Goal: Task Accomplishment & Management: Complete application form

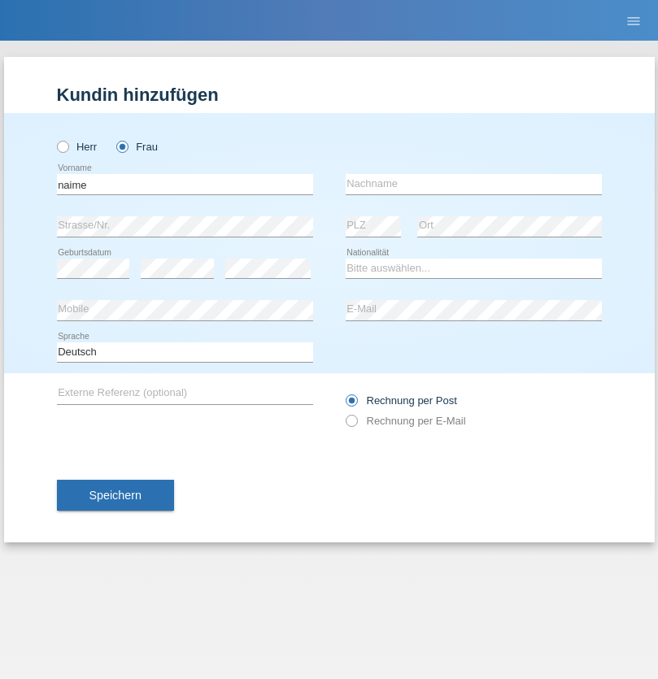
type input "naime"
click at [474, 184] on input "text" at bounding box center [474, 184] width 256 height 20
type input "llugiqi"
select select "CH"
radio input "true"
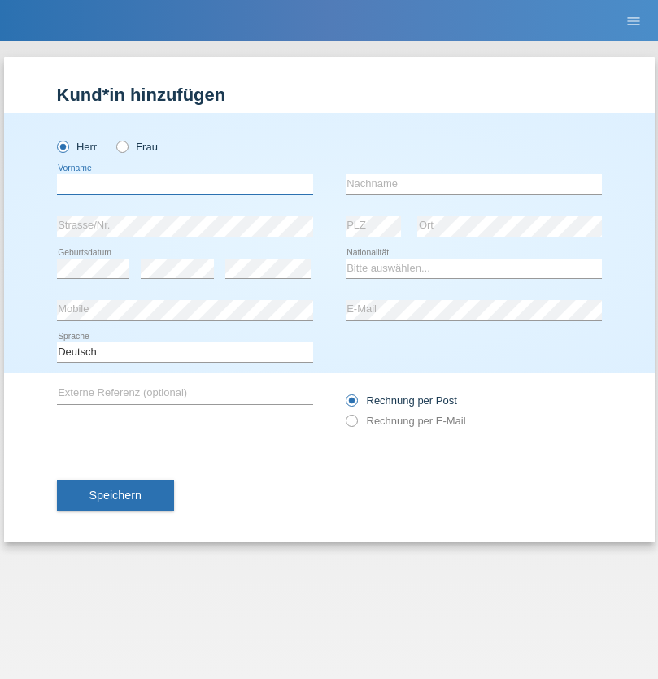
click at [185, 184] on input "text" at bounding box center [185, 184] width 256 height 20
type input "Patric"
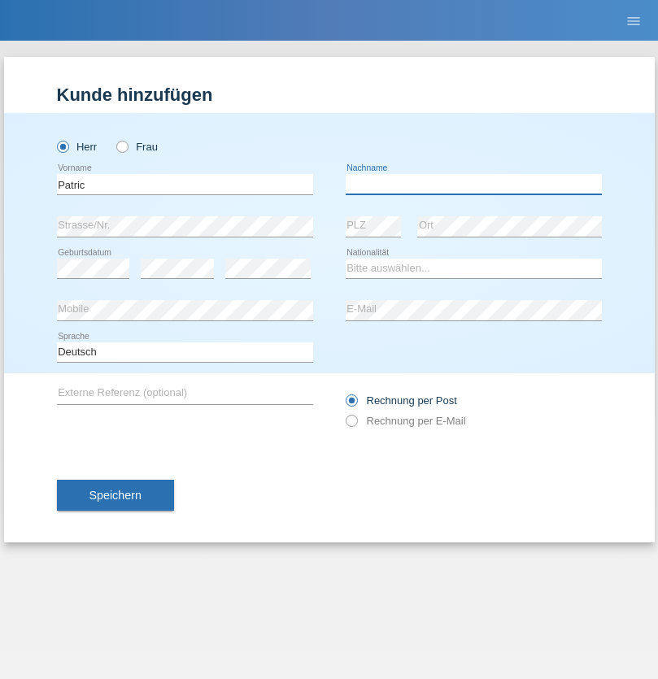
click at [474, 184] on input "text" at bounding box center [474, 184] width 256 height 20
type input "Cantos"
select select "ES"
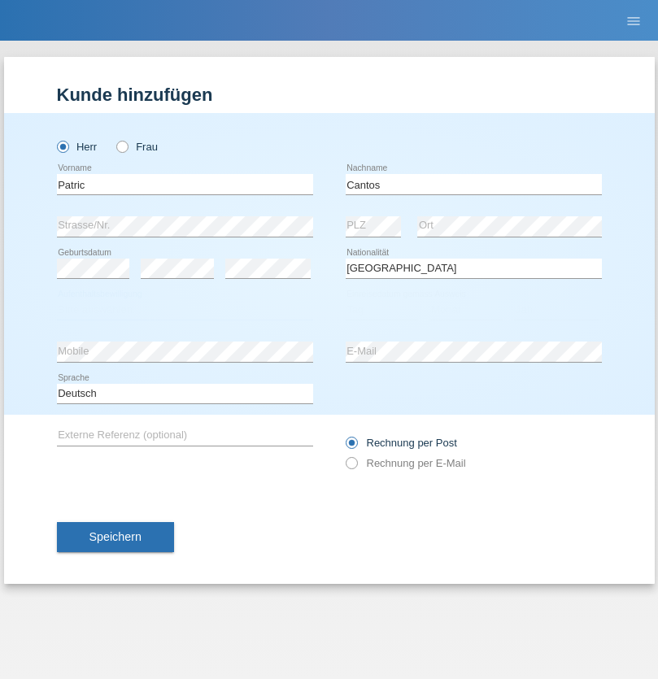
select select "C"
select select "07"
select select "09"
select select "1979"
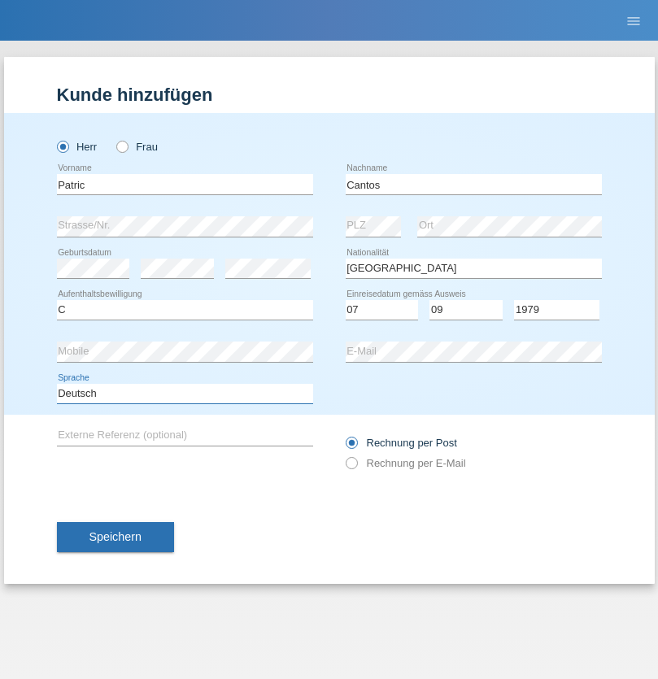
select select "en"
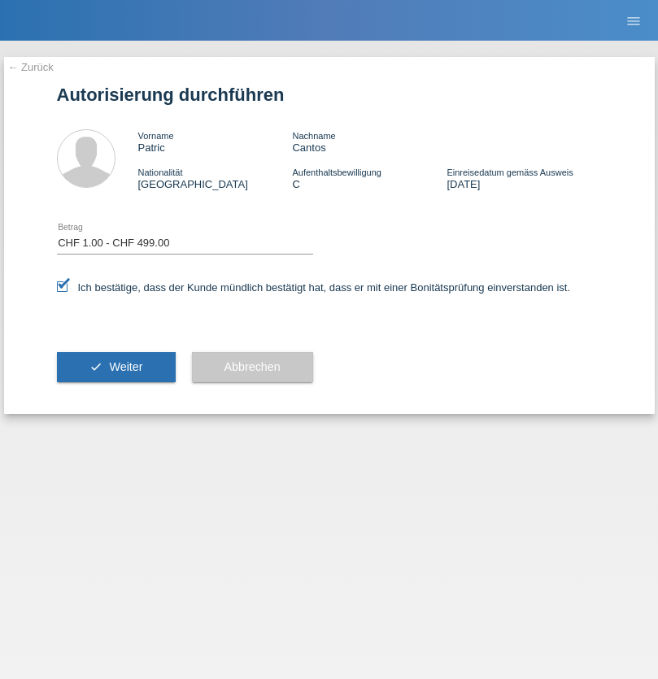
select select "1"
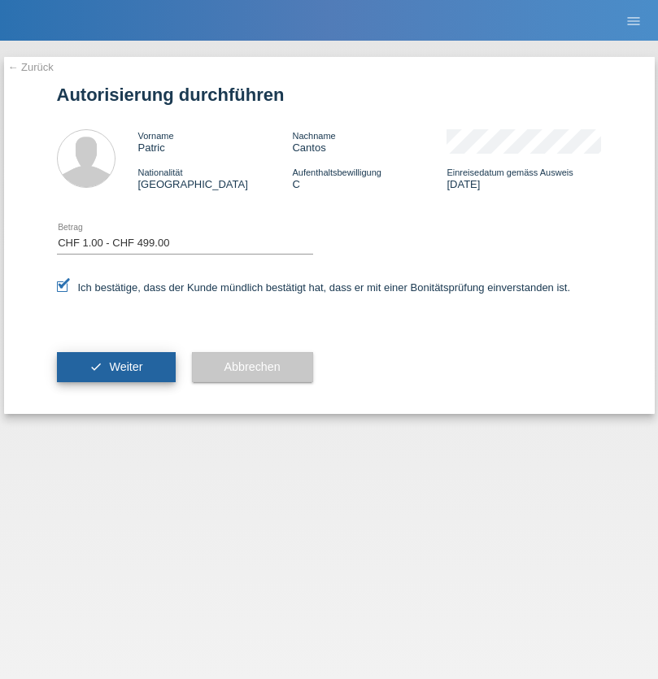
click at [116, 367] on span "Weiter" at bounding box center [125, 366] width 33 height 13
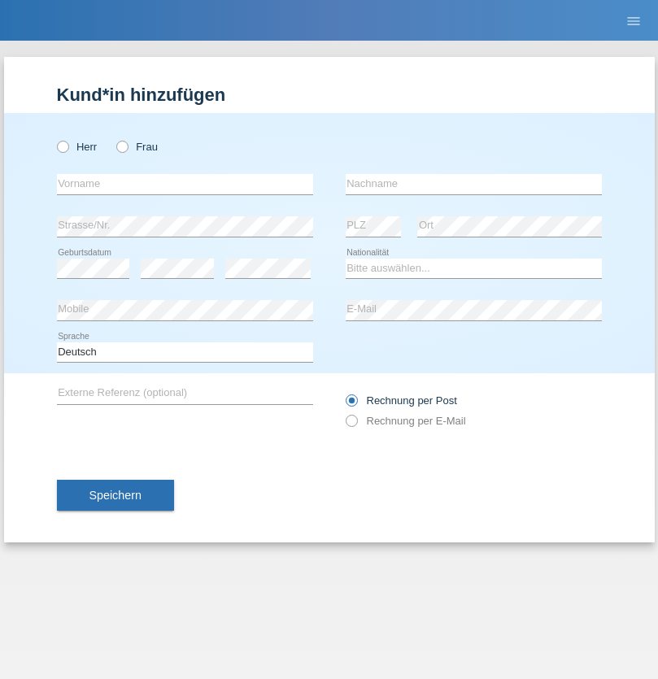
radio input "true"
click at [185, 184] on input "text" at bounding box center [185, 184] width 256 height 20
type input "Shanas"
click at [474, 184] on input "text" at bounding box center [474, 184] width 256 height 20
type input "Baranati"
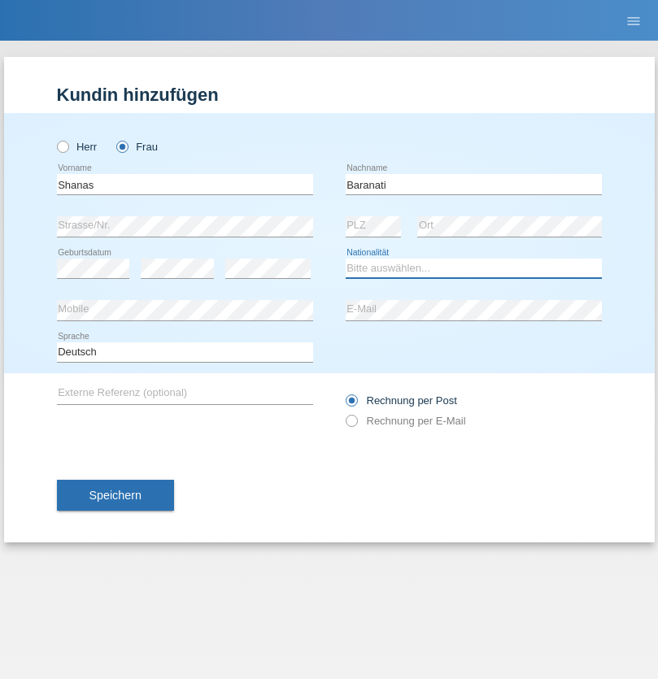
select select "CH"
radio input "true"
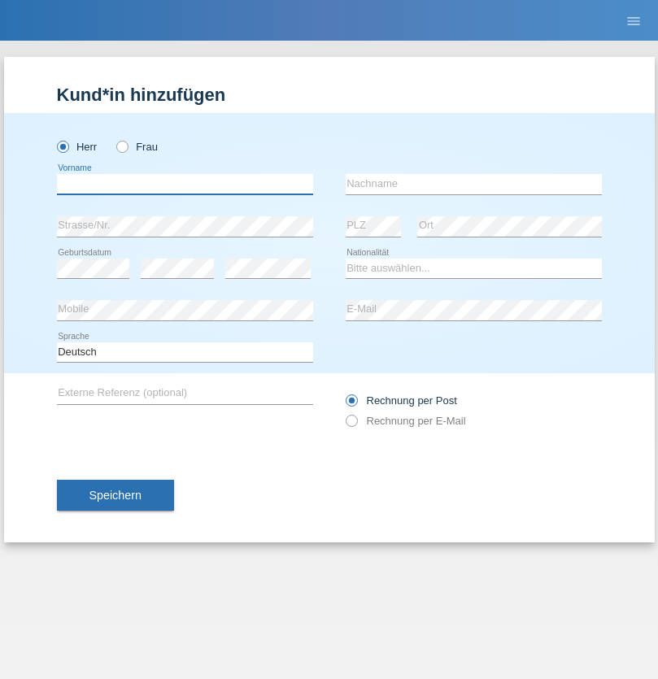
click at [185, 184] on input "text" at bounding box center [185, 184] width 256 height 20
type input "Khoshnaw"
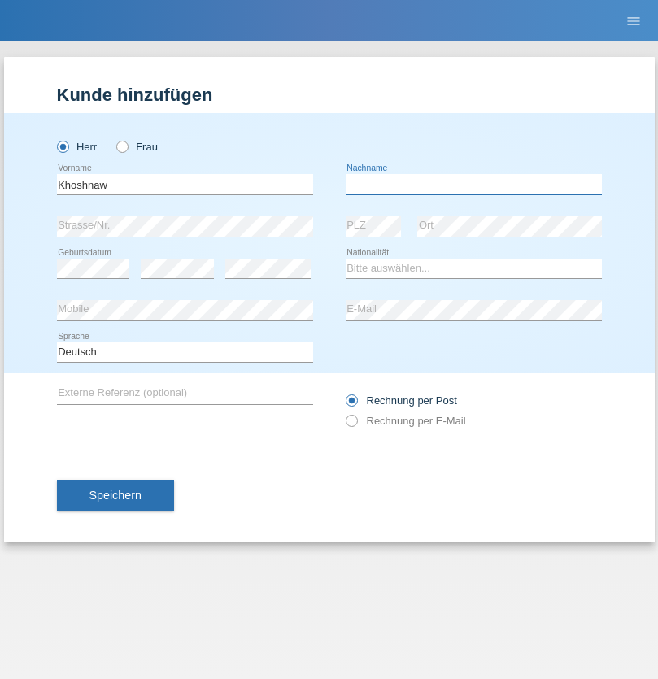
click at [474, 184] on input "text" at bounding box center [474, 184] width 256 height 20
type input "Abdulqadir"
select select "IR"
select select "C"
select select "03"
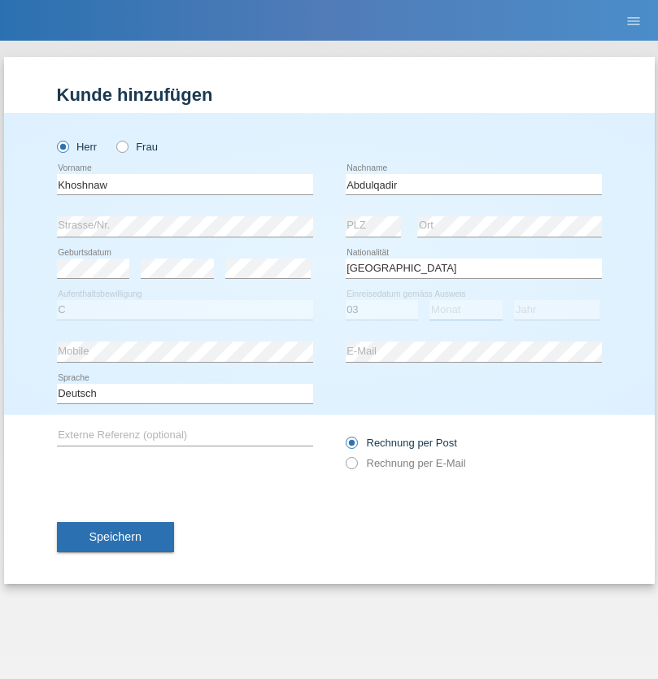
select select "09"
select select "2015"
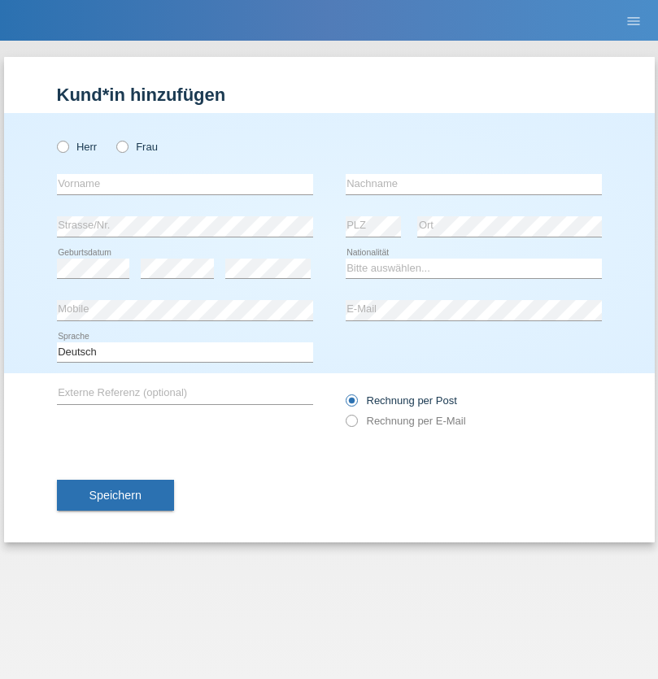
radio input "true"
click at [185, 184] on input "text" at bounding box center [185, 184] width 256 height 20
type input "[PERSON_NAME]"
click at [474, 184] on input "text" at bounding box center [474, 184] width 256 height 20
type input "Sokol"
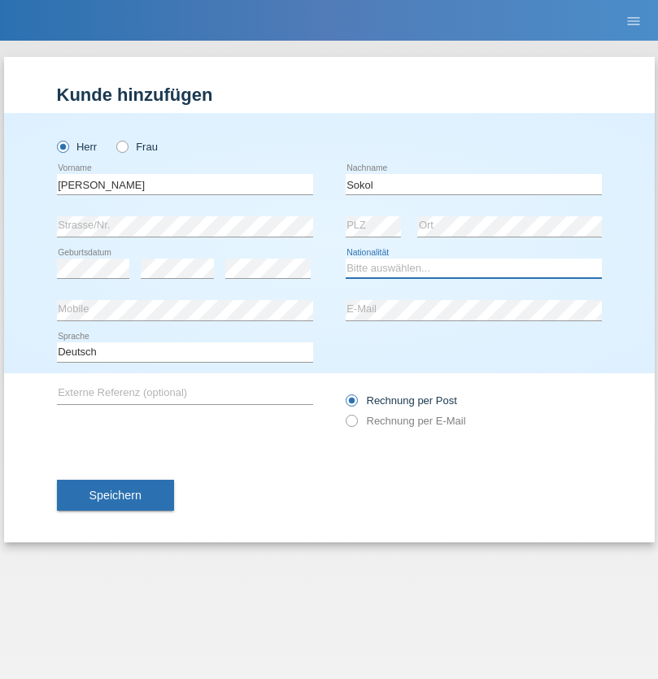
select select "XK"
select select "C"
select select "02"
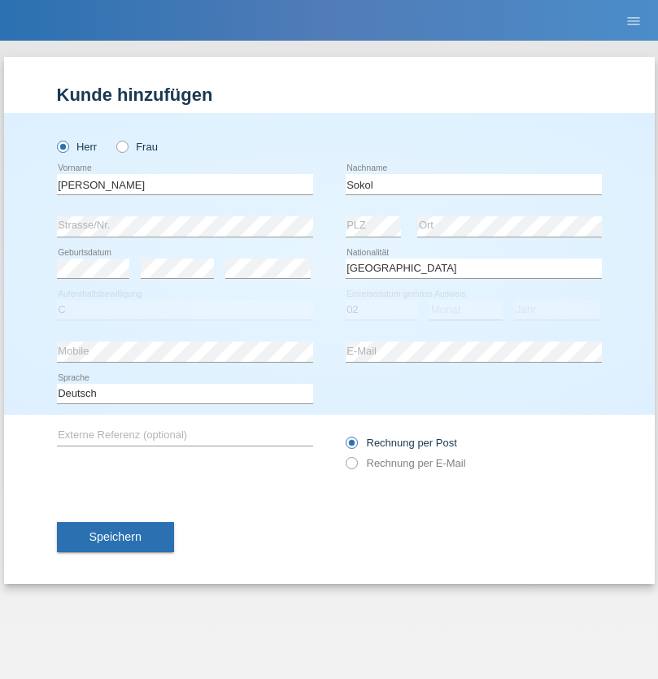
select select "08"
select select "1988"
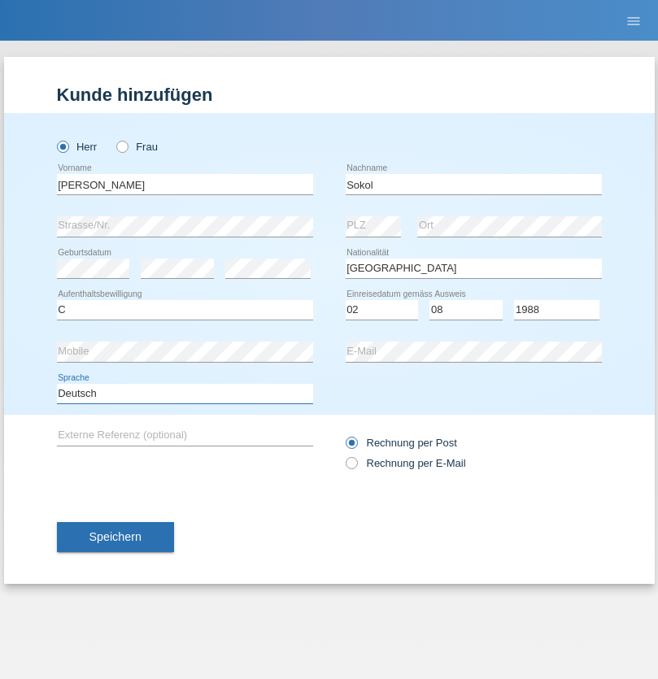
select select "en"
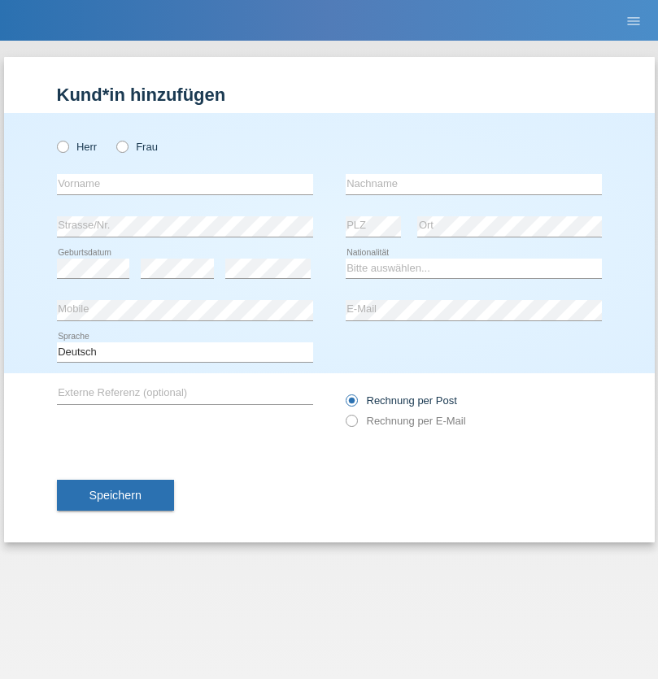
radio input "true"
click at [185, 184] on input "text" at bounding box center [185, 184] width 256 height 20
type input "[PERSON_NAME]"
click at [474, 184] on input "text" at bounding box center [474, 184] width 256 height 20
type input "Sokol"
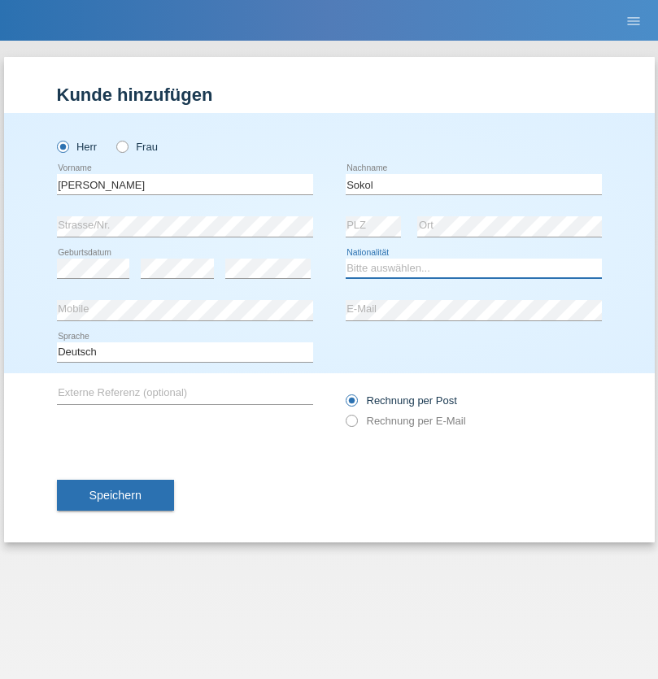
select select "XK"
select select "C"
select select "02"
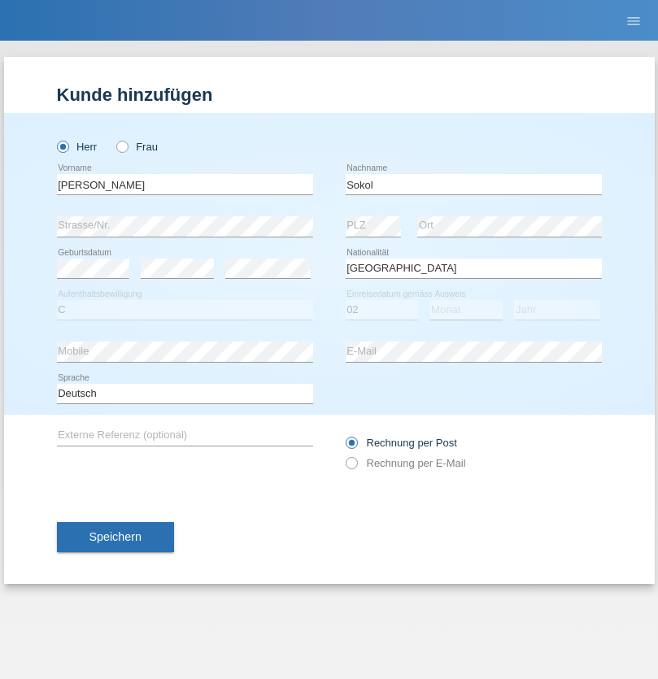
select select "08"
select select "1988"
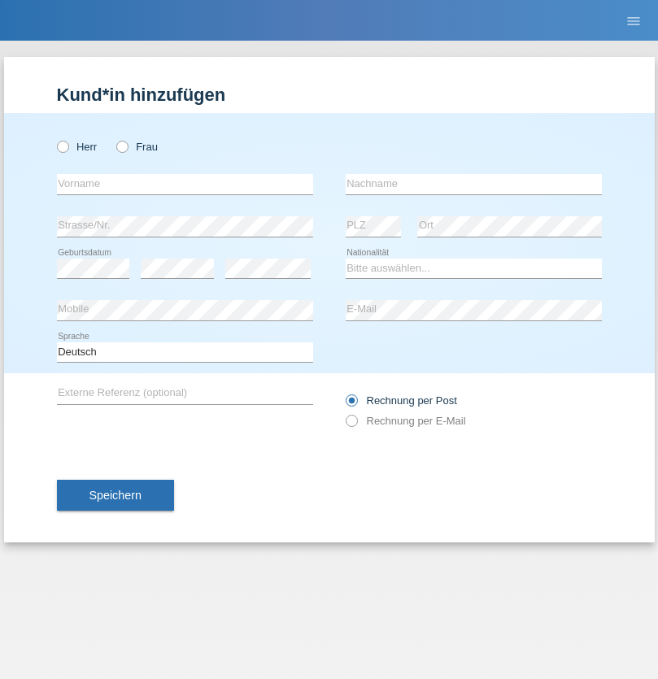
radio input "true"
click at [185, 184] on input "text" at bounding box center [185, 184] width 256 height 20
type input "[PERSON_NAME]"
click at [474, 184] on input "text" at bounding box center [474, 184] width 256 height 20
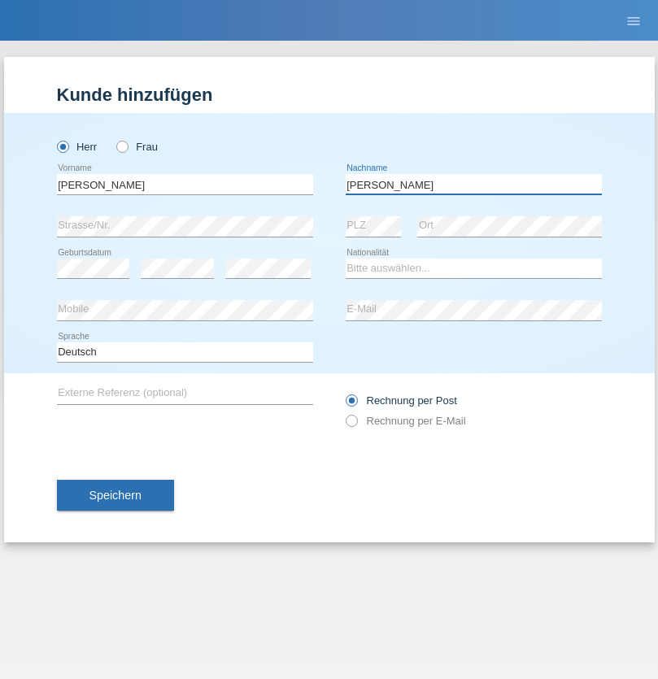
type input "[PERSON_NAME]"
select select "PL"
select select "C"
select select "11"
select select "01"
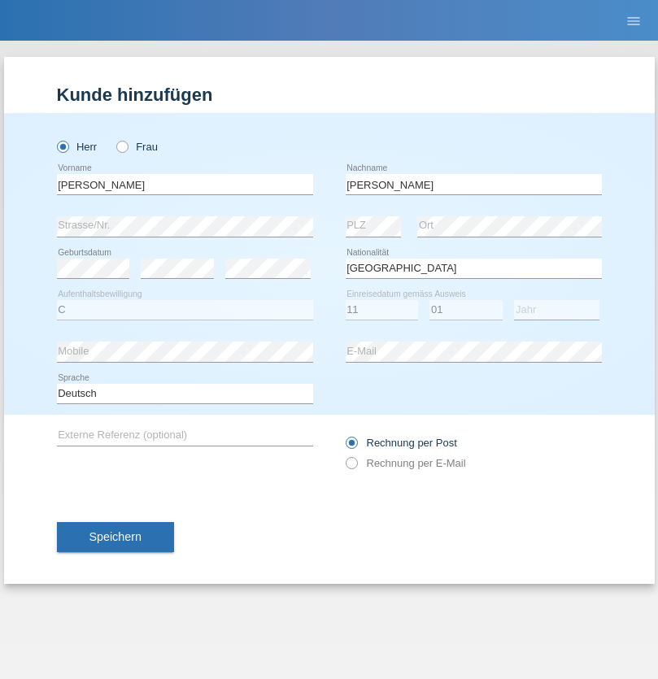
select select "2007"
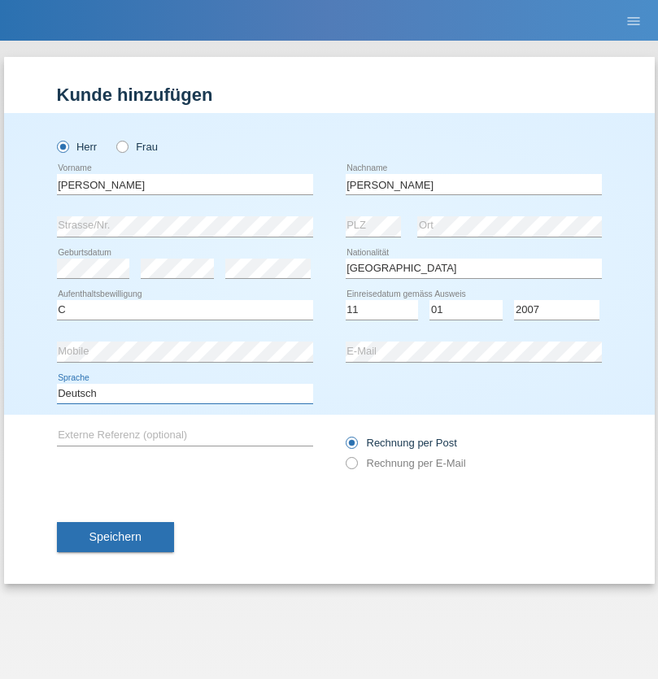
select select "en"
